Goal: Task Accomplishment & Management: Use online tool/utility

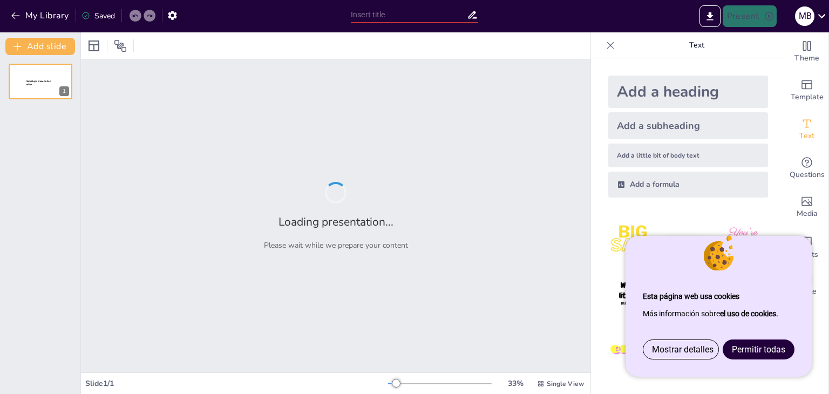
type input "¡Cuidado, Pequeños en Acción! La Salud Mental en la Infancia y Adolescencia"
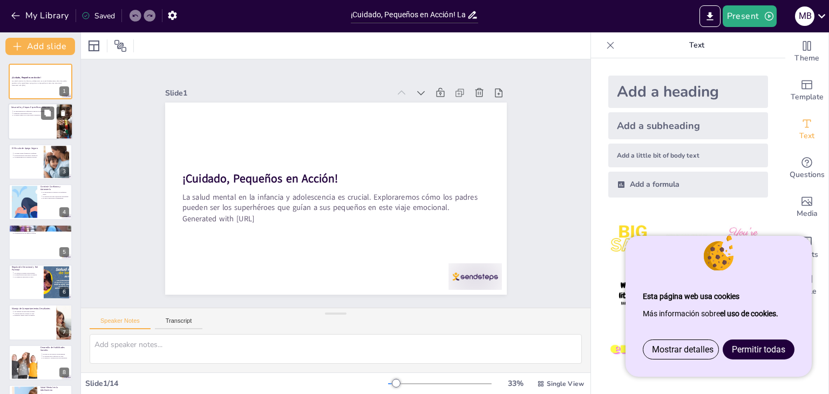
click at [27, 123] on div at bounding box center [40, 122] width 65 height 37
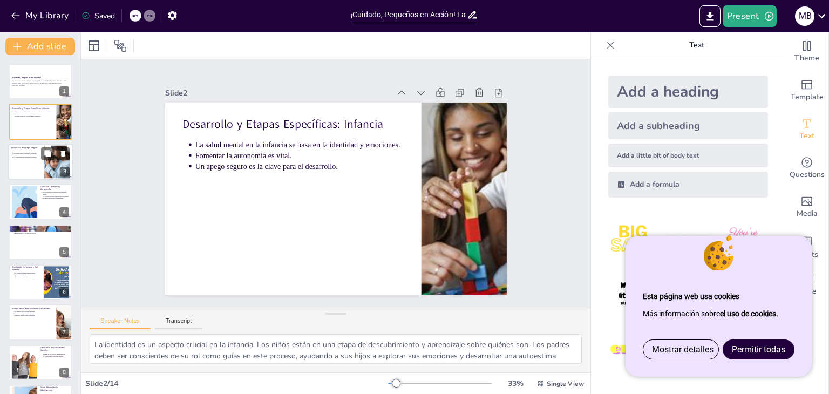
click at [24, 167] on div at bounding box center [40, 162] width 65 height 37
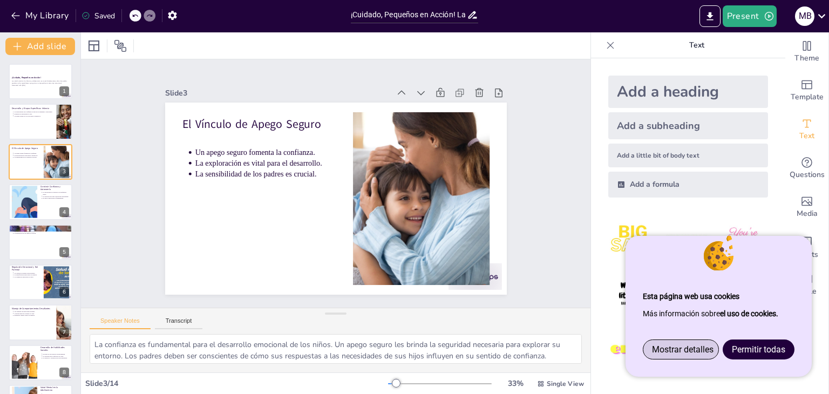
click at [675, 350] on span "Mostrar detalles" at bounding box center [683, 349] width 62 height 10
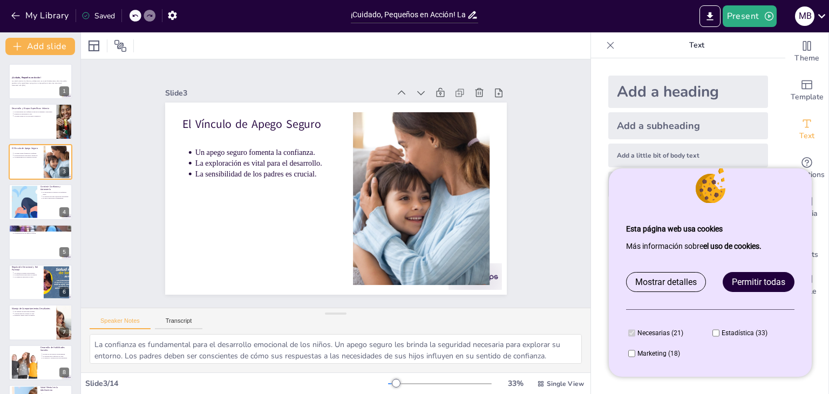
click at [746, 275] on link "Permitir todas" at bounding box center [759, 282] width 71 height 19
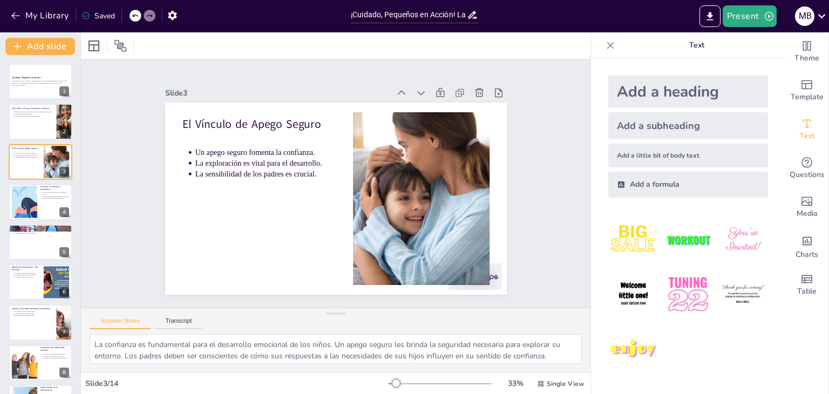
click at [609, 44] on icon at bounding box center [610, 45] width 7 height 7
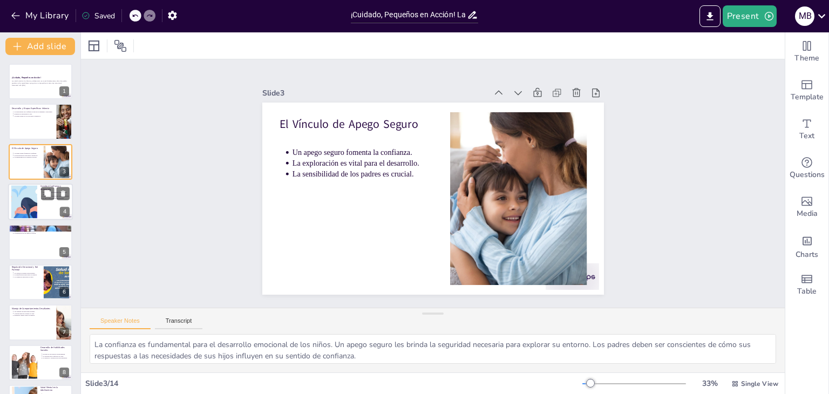
click at [27, 204] on div at bounding box center [23, 202] width 105 height 33
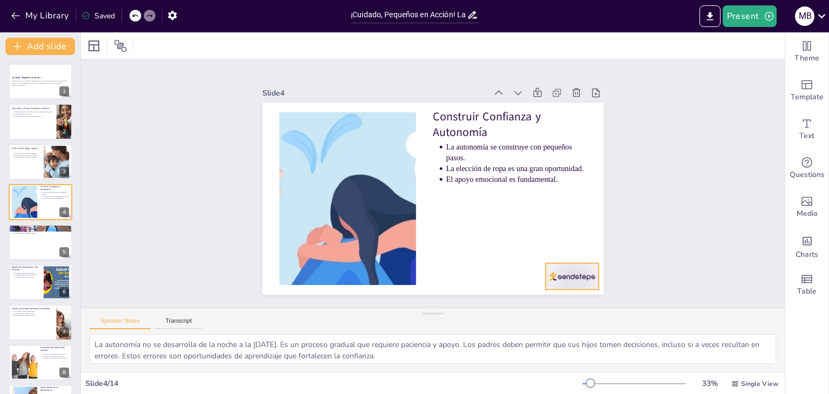
click at [521, 314] on div at bounding box center [491, 340] width 59 height 53
click at [572, 265] on icon at bounding box center [566, 271] width 12 height 12
click at [23, 154] on p "La exploración es vital para el desarrollo." at bounding box center [26, 155] width 27 height 2
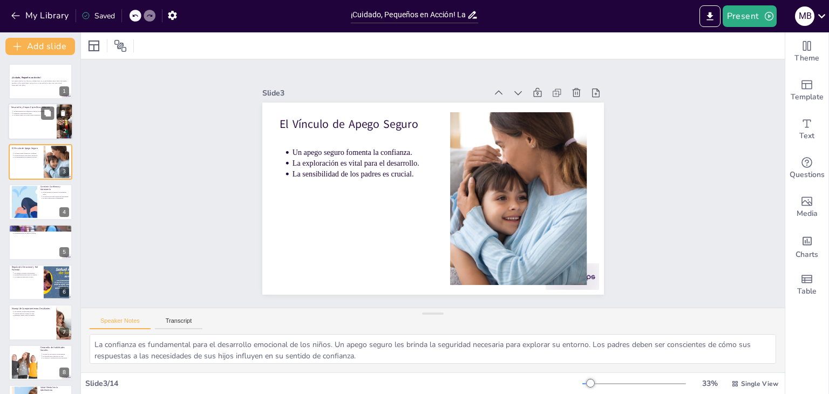
click at [25, 120] on div at bounding box center [40, 122] width 65 height 37
type textarea "La identidad es un aspecto crucial en la infancia. Los niños están en una etapa…"
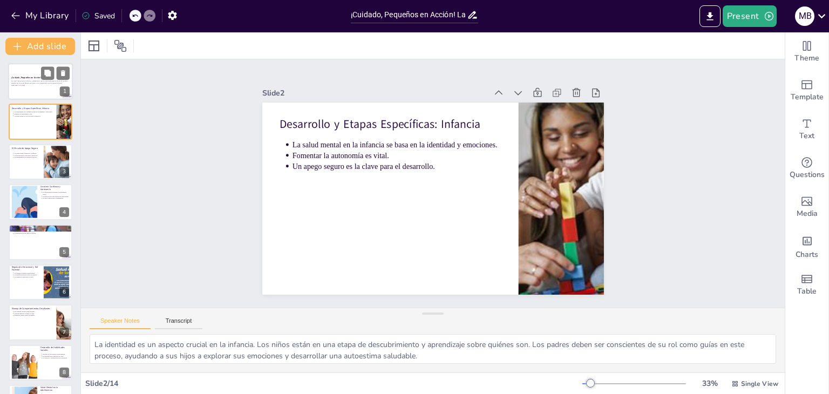
click at [35, 75] on div at bounding box center [40, 81] width 65 height 37
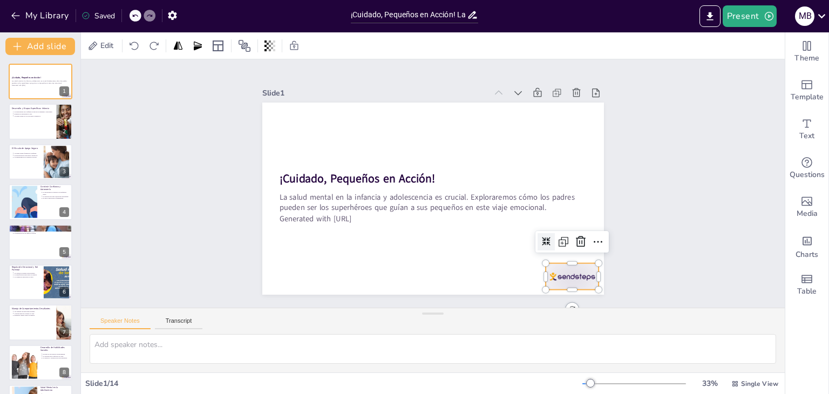
click at [579, 285] on div at bounding box center [550, 303] width 58 height 37
click at [573, 263] on icon at bounding box center [565, 270] width 15 height 15
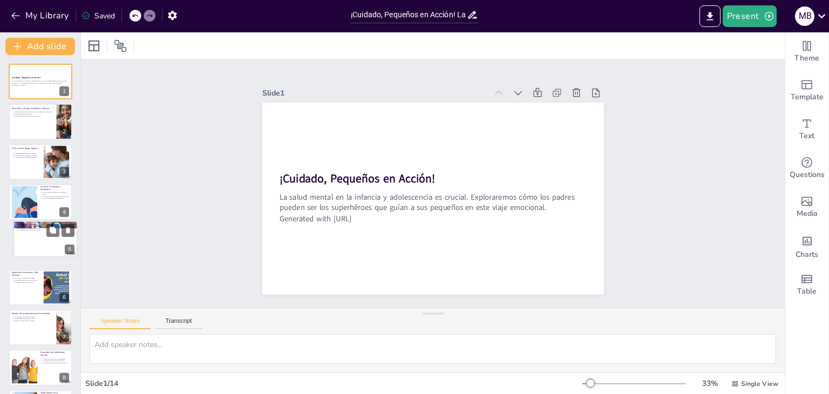
drag, startPoint x: 32, startPoint y: 245, endPoint x: 44, endPoint y: 239, distance: 13.3
click at [44, 239] on div at bounding box center [45, 239] width 64 height 36
type textarea "El "tiempo especial" es una técnica poderosa para fortalecer la conexión emocio…"
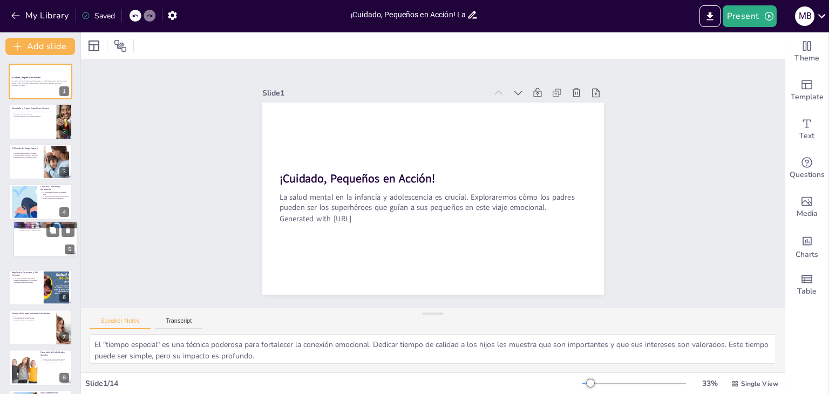
scroll to position [11, 0]
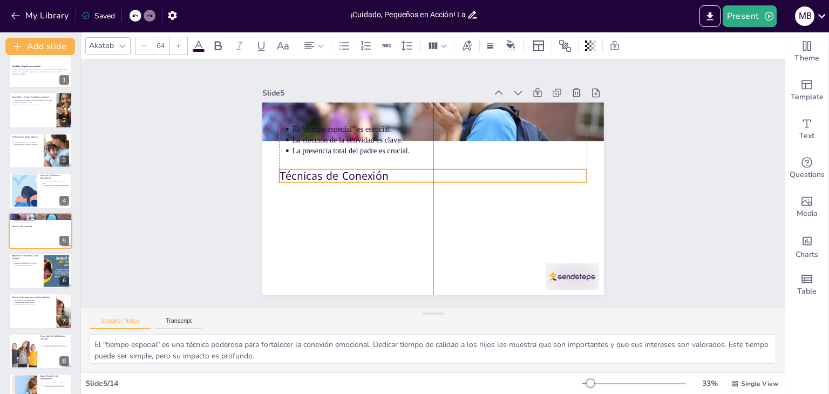
drag, startPoint x: 284, startPoint y: 114, endPoint x: 280, endPoint y: 172, distance: 57.4
click at [282, 172] on p "Técnicas de Conexión" at bounding box center [434, 176] width 304 height 80
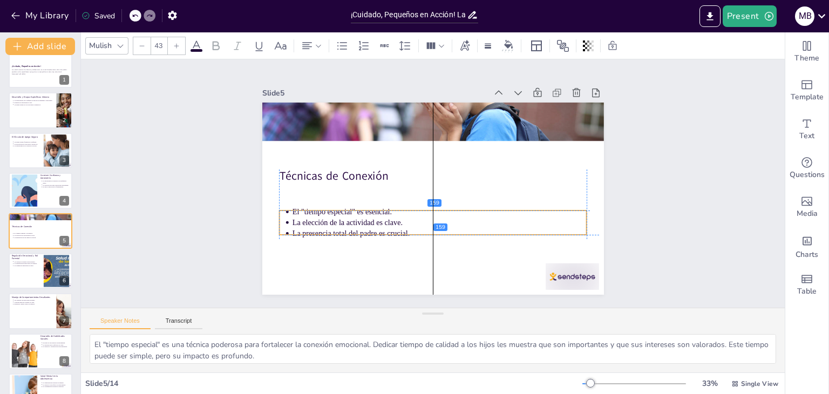
drag, startPoint x: 290, startPoint y: 125, endPoint x: 293, endPoint y: 212, distance: 87.0
click at [293, 212] on ul "El "tiempo especial" es esencial. La elección de la actividad es clave. La pres…" at bounding box center [425, 222] width 308 height 96
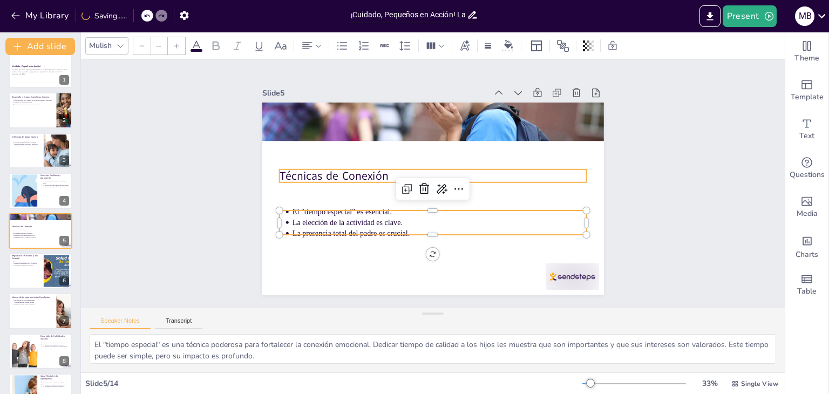
type input "64"
click at [531, 170] on p "Técnicas de Conexión" at bounding box center [434, 176] width 308 height 48
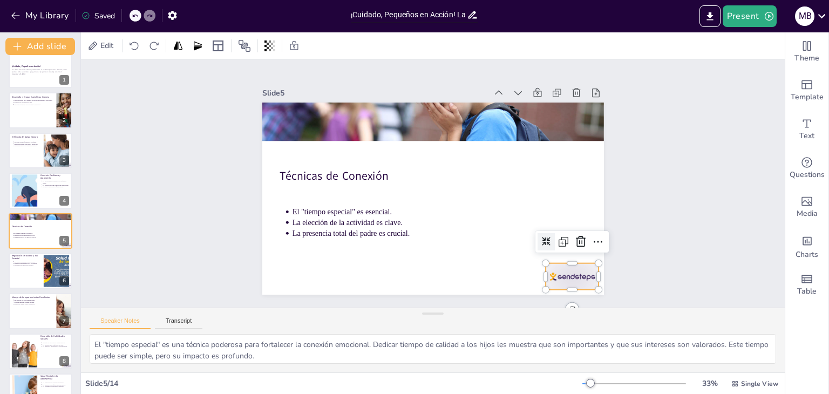
click at [333, 93] on div at bounding box center [304, 76] width 56 height 32
click at [580, 250] on icon at bounding box center [574, 257] width 14 height 14
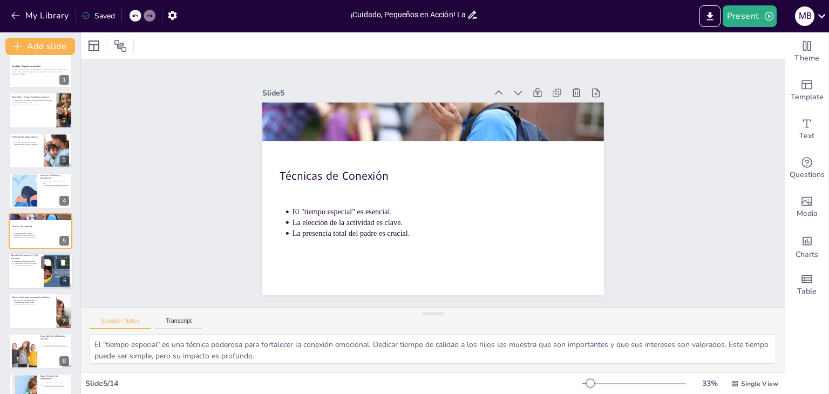
click at [50, 274] on div at bounding box center [57, 271] width 58 height 33
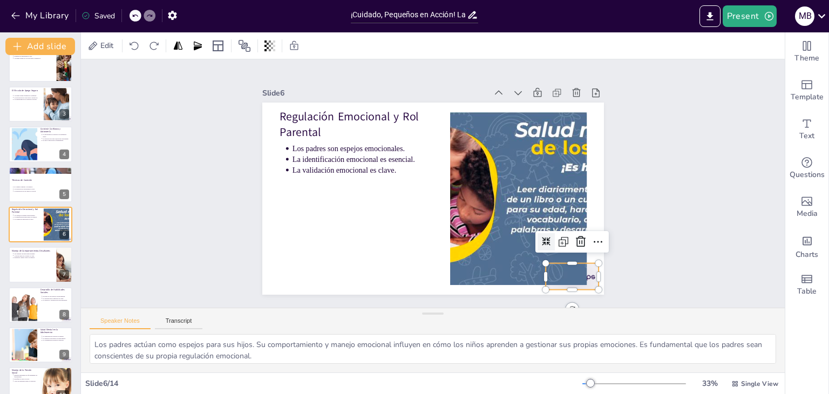
click at [421, 49] on div at bounding box center [392, 22] width 58 height 56
click at [573, 263] on icon at bounding box center [565, 270] width 15 height 15
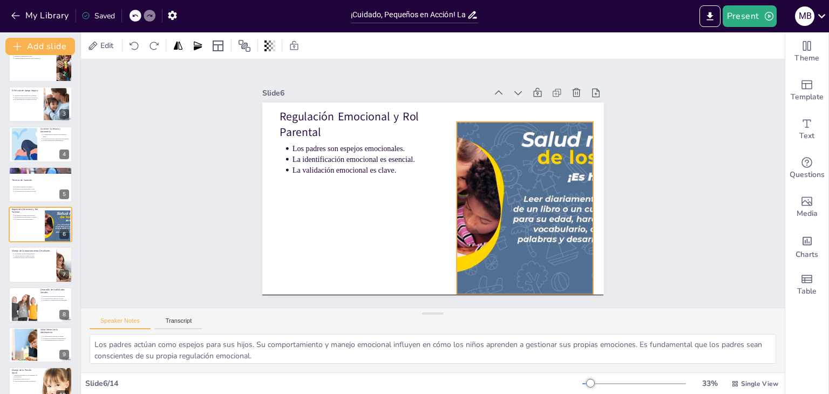
drag, startPoint x: 557, startPoint y: 165, endPoint x: 562, endPoint y: 171, distance: 8.0
click at [563, 171] on div at bounding box center [522, 218] width 324 height 204
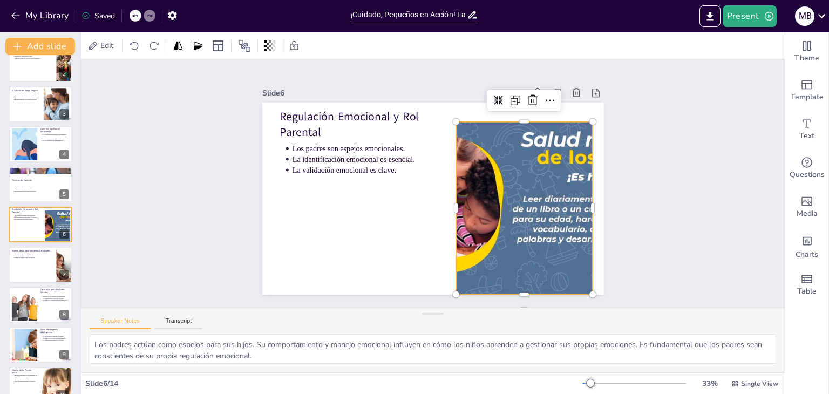
click at [544, 178] on div at bounding box center [427, 278] width 233 height 337
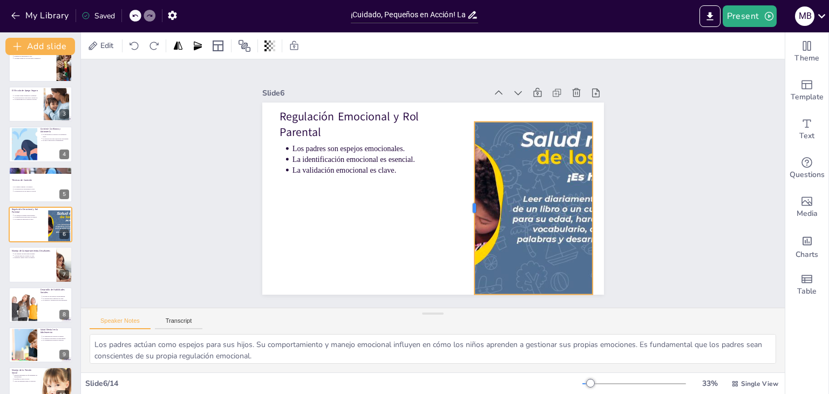
drag, startPoint x: 456, startPoint y: 204, endPoint x: 474, endPoint y: 145, distance: 61.7
click at [474, 145] on div "Regulación Emocional y Rol Parental Los padres son espejos emocionales. La iden…" at bounding box center [428, 198] width 384 height 288
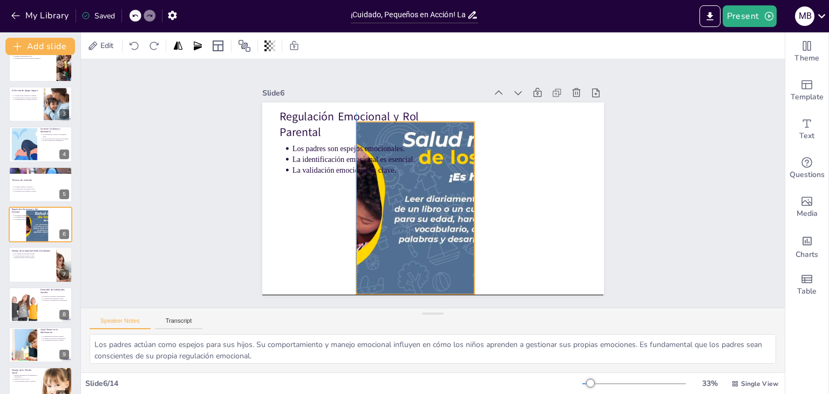
drag, startPoint x: 592, startPoint y: 208, endPoint x: 463, endPoint y: 205, distance: 129.1
click at [463, 205] on div at bounding box center [397, 172] width 303 height 353
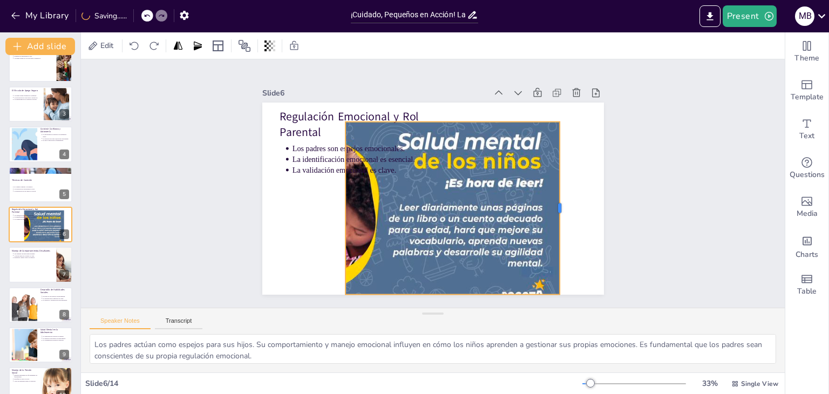
drag, startPoint x: 464, startPoint y: 207, endPoint x: 560, endPoint y: 201, distance: 96.3
click at [560, 201] on div at bounding box center [550, 247] width 62 height 167
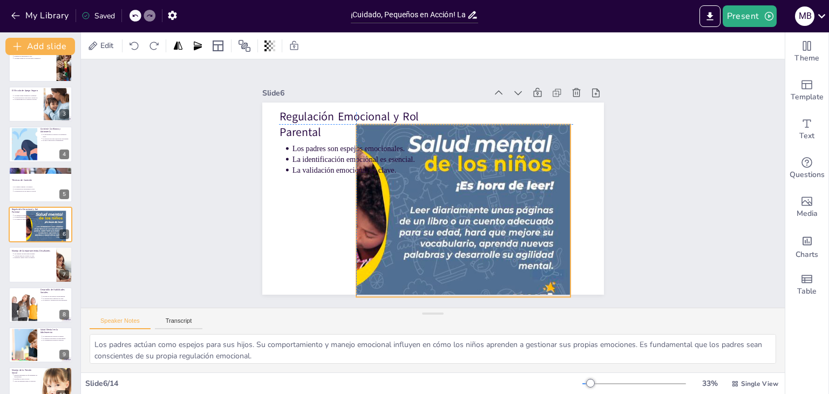
drag, startPoint x: 421, startPoint y: 194, endPoint x: 434, endPoint y: 195, distance: 13.5
click at [434, 195] on div at bounding box center [437, 141] width 369 height 305
click at [471, 203] on div at bounding box center [395, 205] width 371 height 326
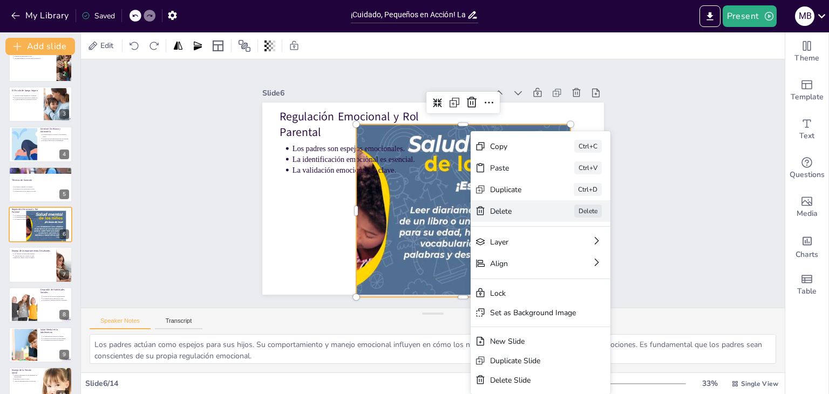
click at [549, 292] on div "Delete" at bounding box center [576, 302] width 55 height 21
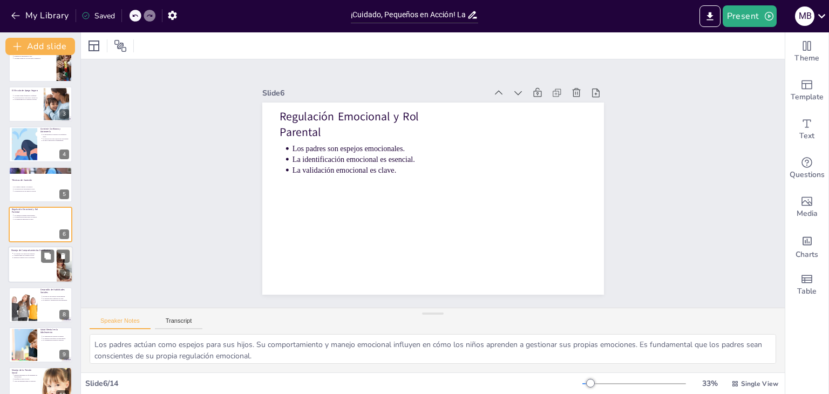
click at [52, 264] on div at bounding box center [40, 265] width 65 height 37
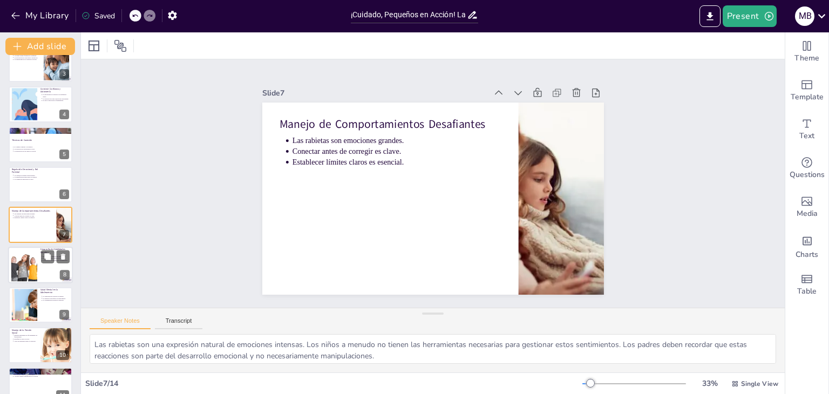
click at [36, 263] on div at bounding box center [24, 264] width 66 height 33
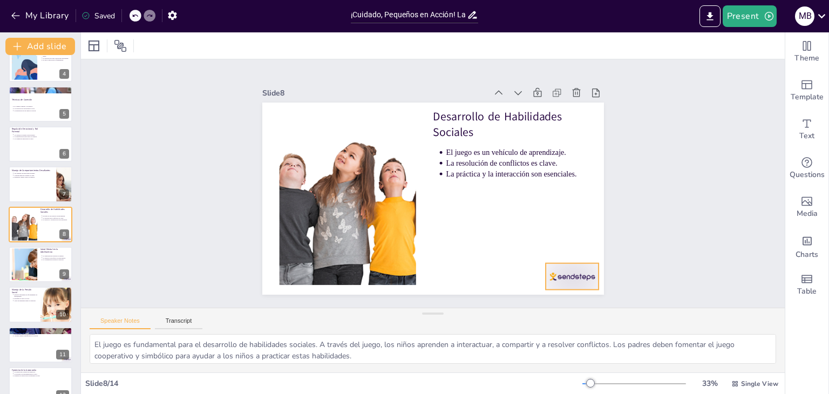
click at [576, 275] on div at bounding box center [562, 291] width 56 height 32
click at [553, 288] on icon at bounding box center [544, 296] width 17 height 17
click at [32, 354] on div at bounding box center [40, 345] width 65 height 37
type textarea "Los cambios de humor son una parte normal de la adolescencia, pero los padres d…"
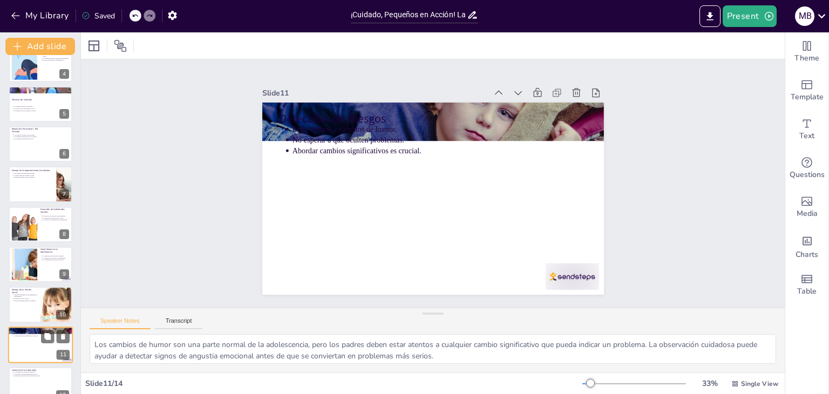
scroll to position [236, 0]
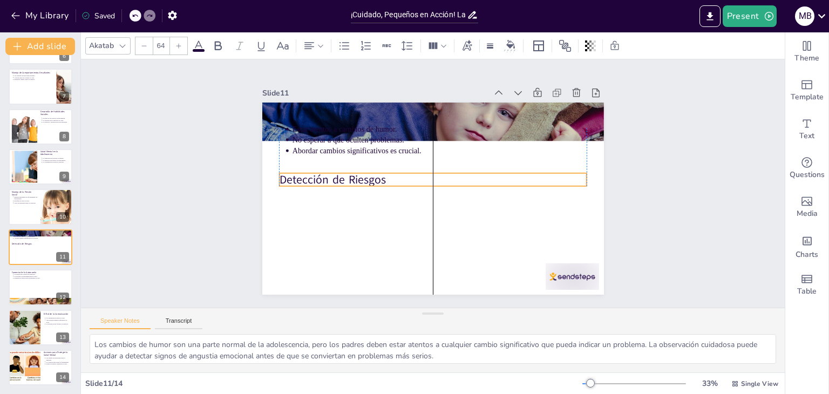
drag, startPoint x: 367, startPoint y: 120, endPoint x: 371, endPoint y: 181, distance: 61.1
click at [371, 181] on p "Detección de Riesgos" at bounding box center [435, 180] width 298 height 110
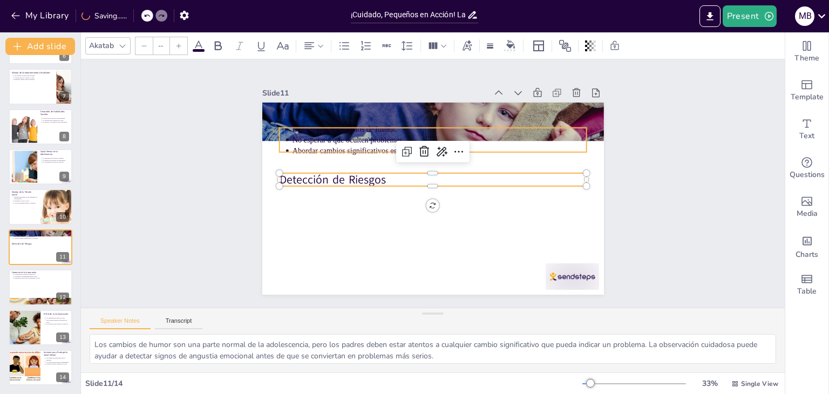
type input "43"
click at [367, 136] on p "No esperar a que oculten problemas." at bounding box center [392, 200] width 157 height 260
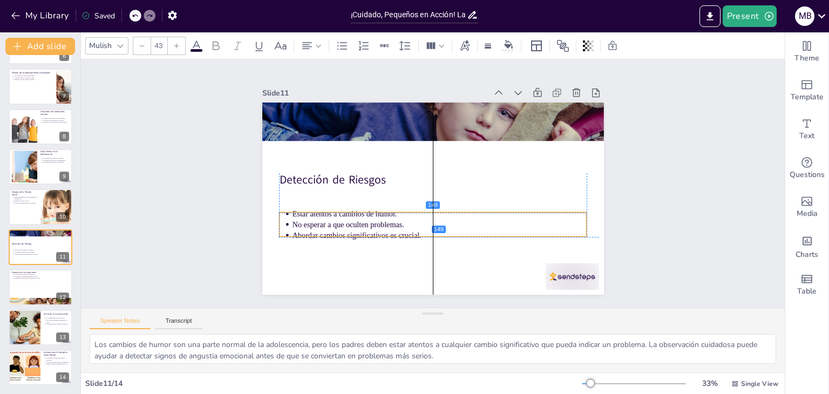
drag, startPoint x: 367, startPoint y: 136, endPoint x: 367, endPoint y: 221, distance: 85.9
click at [367, 221] on p "No esperar a que oculten problemas." at bounding box center [395, 198] width 72 height 290
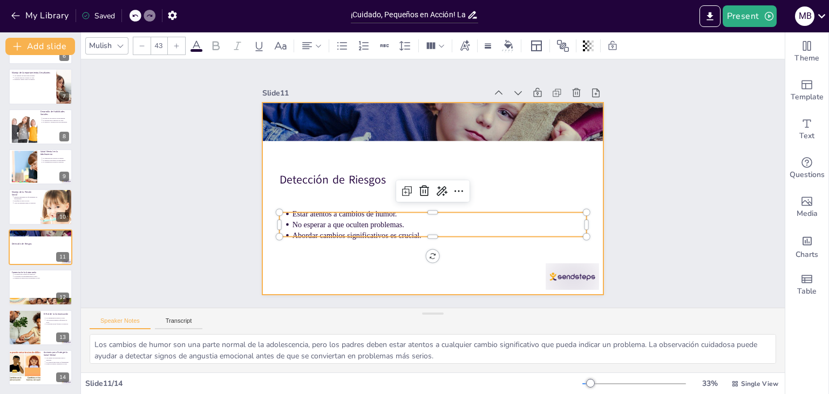
click at [509, 188] on div at bounding box center [433, 199] width 342 height 192
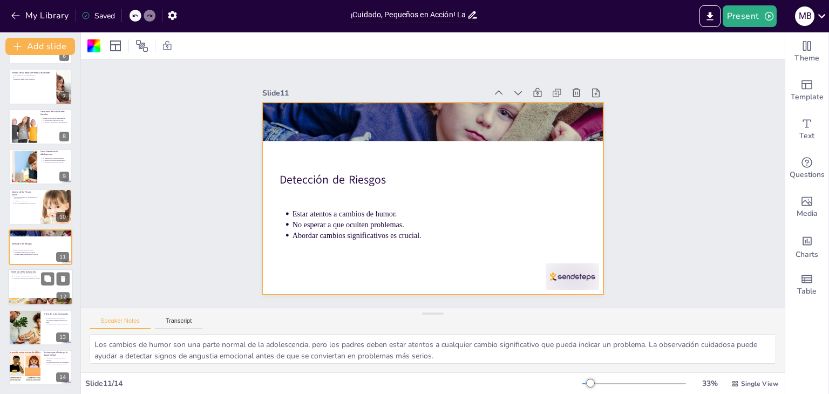
click at [31, 288] on div at bounding box center [40, 287] width 65 height 37
type textarea "La separación es un proceso natural en la adolescencia. Los adolescentes buscan…"
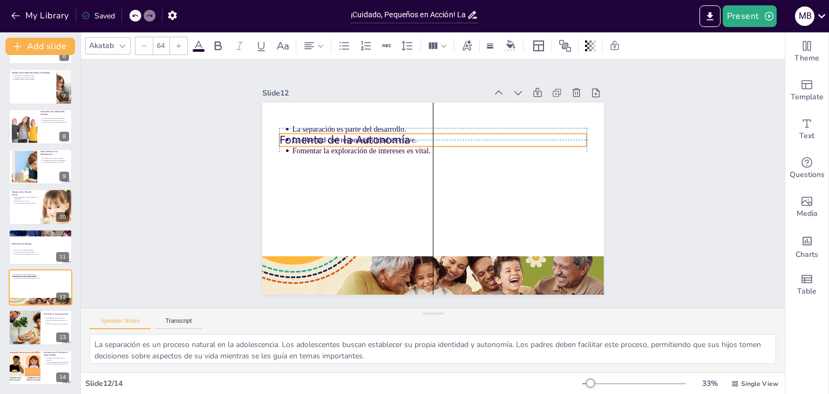
drag, startPoint x: 314, startPoint y: 119, endPoint x: 315, endPoint y: 139, distance: 19.5
click at [315, 121] on div "Fomento de la Autonomía La separación es parte del desarrollo. La libertad con …" at bounding box center [442, 103] width 340 height 36
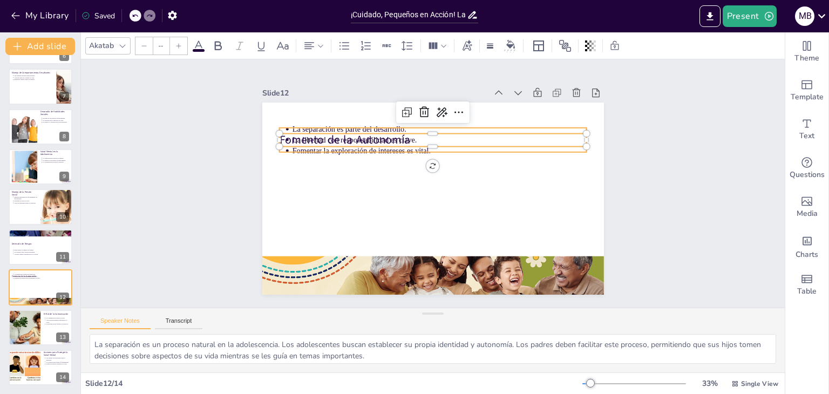
type input "43"
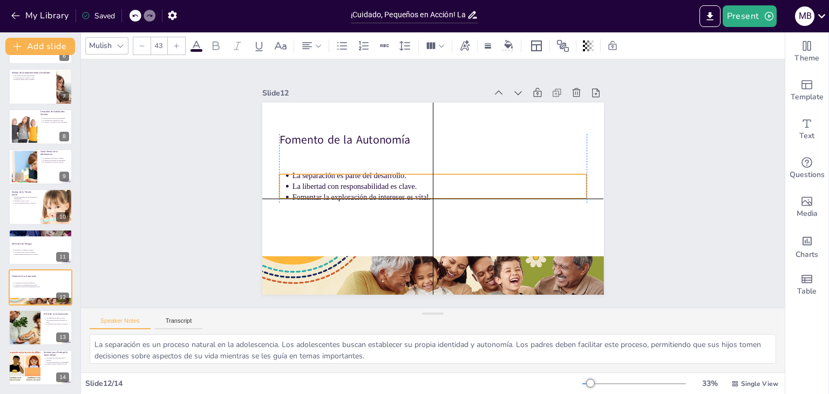
drag, startPoint x: 305, startPoint y: 152, endPoint x: 306, endPoint y: 199, distance: 47.0
click at [306, 199] on p "Fomentar la exploración de intereses es vital." at bounding box center [438, 198] width 294 height 42
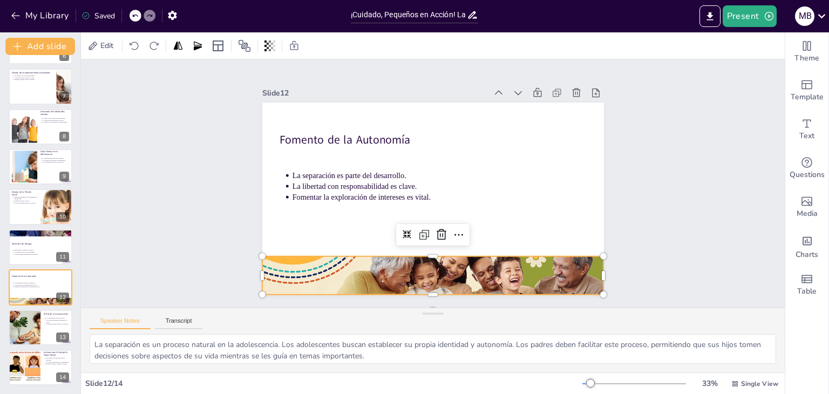
click at [429, 258] on div at bounding box center [424, 274] width 360 height 227
click at [39, 323] on div at bounding box center [24, 327] width 78 height 37
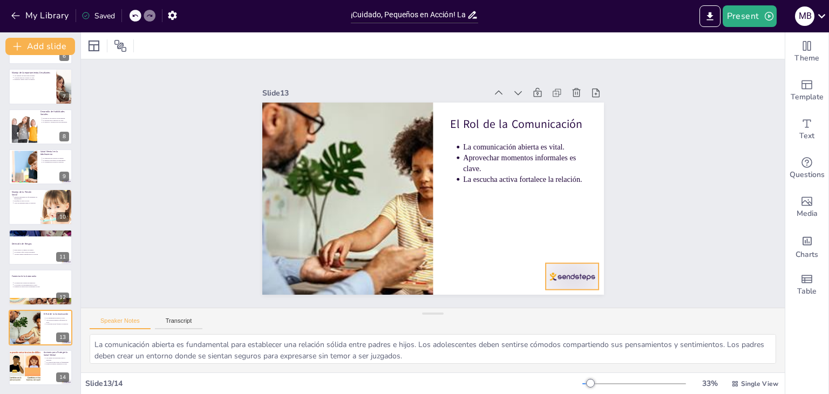
click at [409, 315] on div at bounding box center [388, 344] width 42 height 59
click at [581, 249] on icon at bounding box center [574, 256] width 14 height 14
click at [33, 371] on div at bounding box center [24, 367] width 78 height 37
type textarea "Las rutinas proporcionan estructura y previsibilidad en la vida de los niños y …"
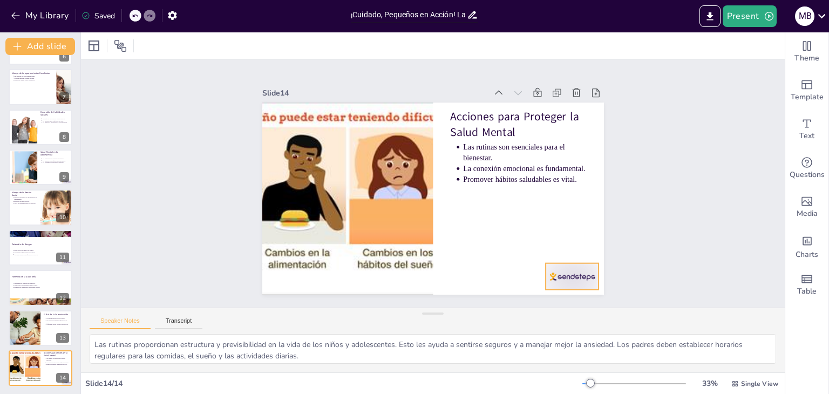
click at [576, 278] on div at bounding box center [572, 276] width 53 height 26
click at [585, 245] on icon at bounding box center [581, 241] width 10 height 11
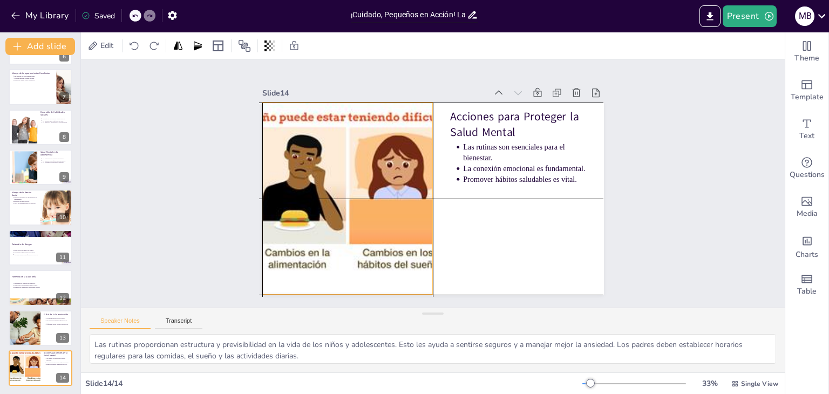
click at [428, 222] on div at bounding box center [346, 190] width 427 height 234
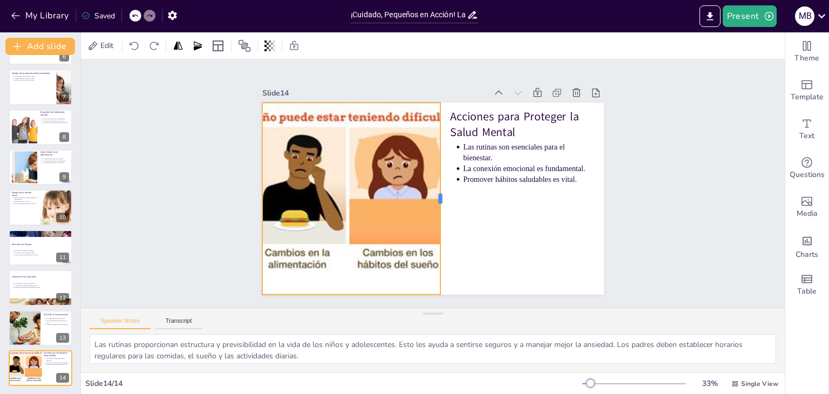
drag, startPoint x: 435, startPoint y: 201, endPoint x: 442, endPoint y: 201, distance: 7.6
click at [442, 201] on div at bounding box center [445, 199] width 9 height 192
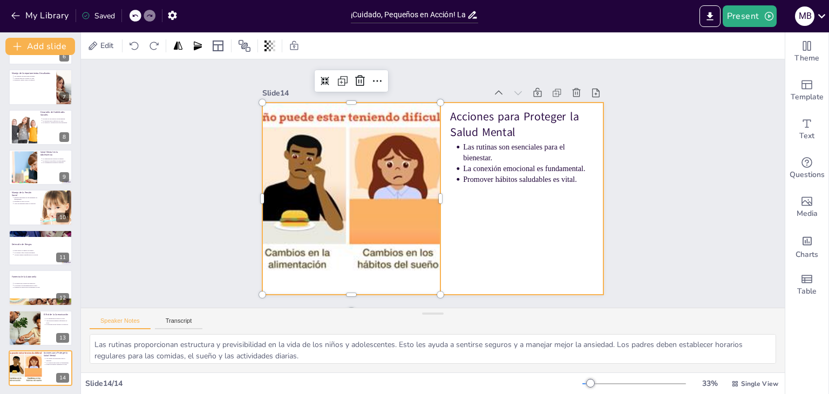
click at [494, 230] on div at bounding box center [432, 198] width 360 height 227
click at [323, 225] on div at bounding box center [346, 180] width 440 height 273
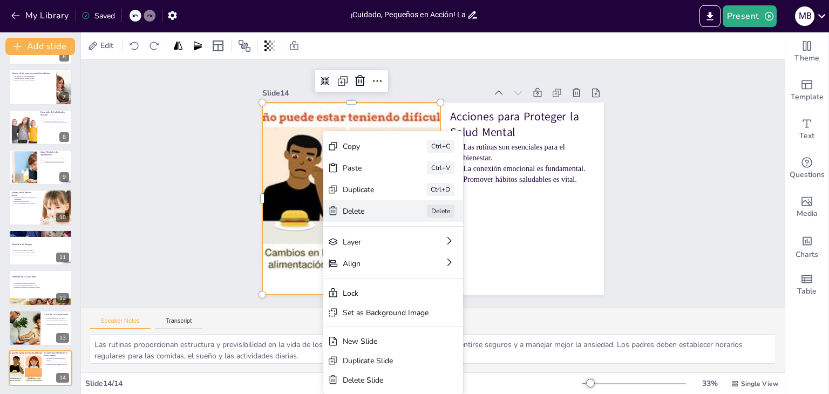
click at [414, 264] on div "Delete" at bounding box center [441, 272] width 55 height 16
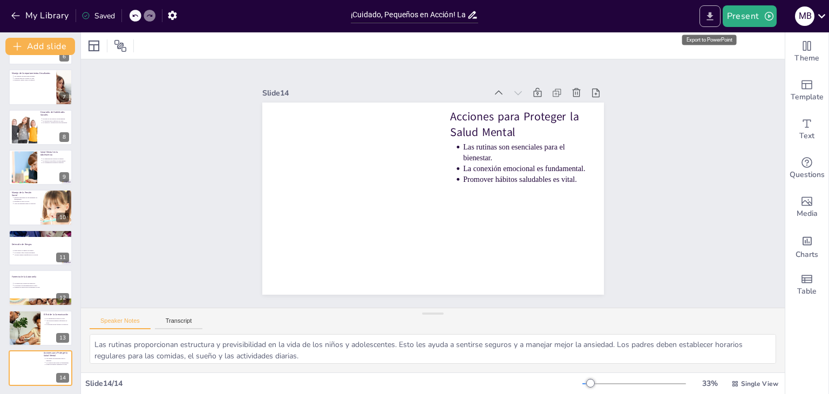
click at [709, 14] on icon "Export to PowerPoint" at bounding box center [710, 16] width 6 height 8
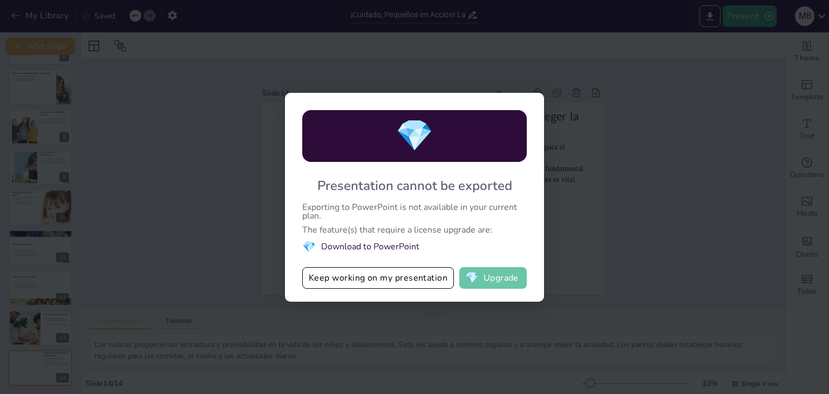
click at [496, 279] on button "💎 Upgrade" at bounding box center [492, 278] width 67 height 22
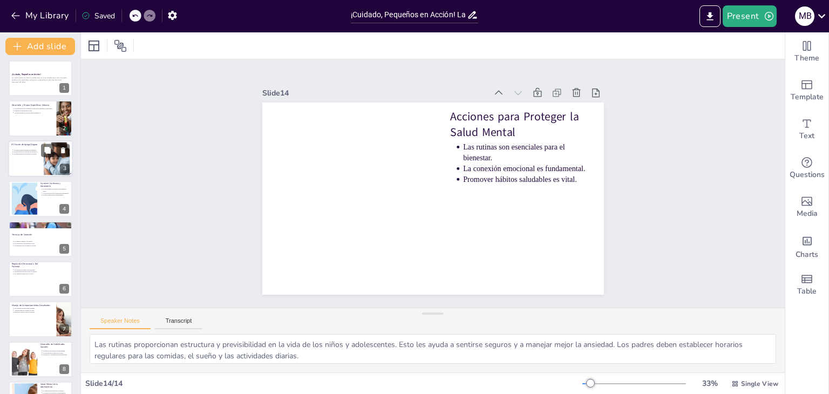
scroll to position [0, 0]
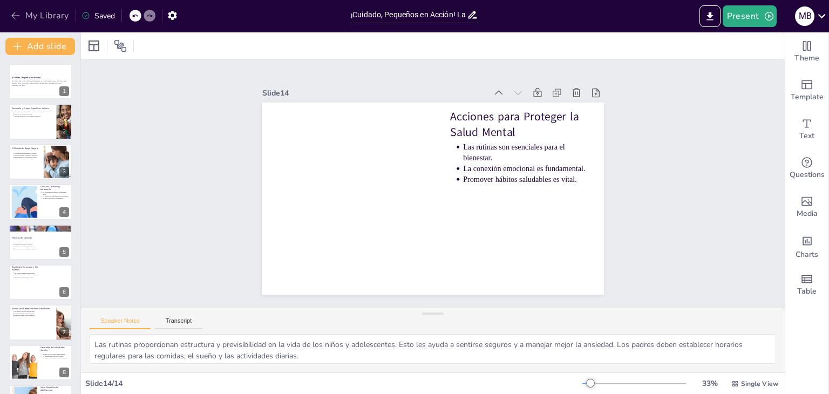
click at [15, 13] on icon "button" at bounding box center [15, 15] width 11 height 11
